Goal: Register for event/course

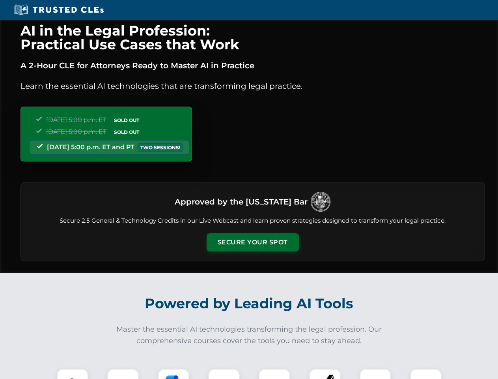
click at [253, 242] on button "Secure Your Spot" at bounding box center [253, 242] width 92 height 18
click at [73, 374] on img at bounding box center [72, 384] width 23 height 23
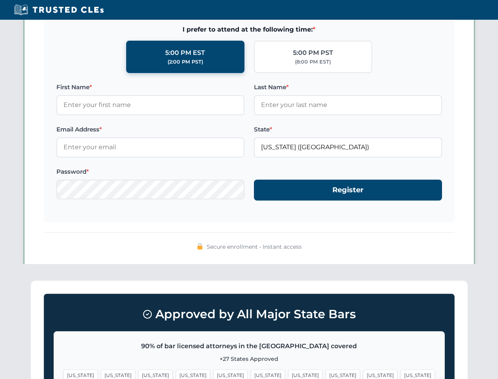
click at [288, 374] on span "[US_STATE]" at bounding box center [305, 374] width 34 height 11
click at [363, 374] on span "[US_STATE]" at bounding box center [380, 374] width 34 height 11
